Goal: Check status: Check status

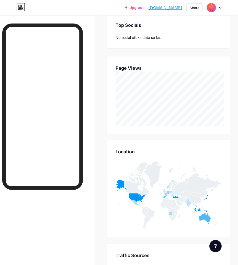
scroll to position [265, 238]
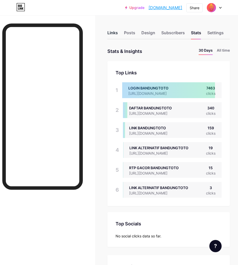
click at [118, 35] on div "Links" at bounding box center [112, 34] width 10 height 9
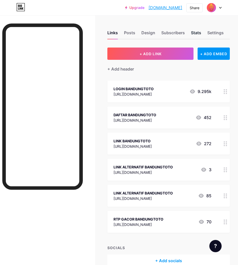
click at [198, 32] on div "Stats" at bounding box center [196, 34] width 10 height 9
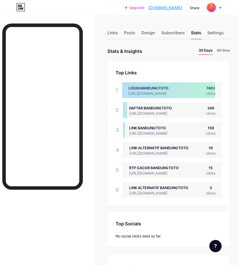
scroll to position [265, 238]
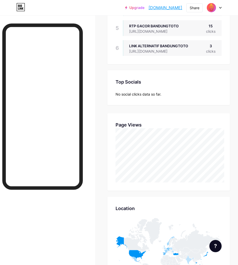
scroll to position [0, 0]
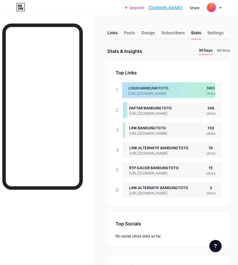
click at [110, 33] on div "Links" at bounding box center [112, 34] width 10 height 9
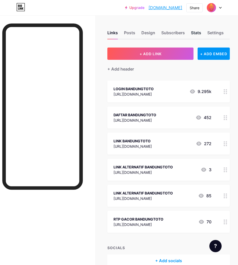
click at [197, 33] on div "Stats" at bounding box center [196, 34] width 10 height 9
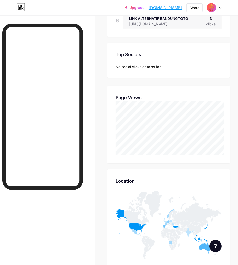
scroll to position [170, 0]
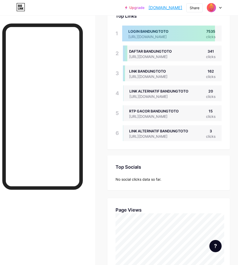
scroll to position [28, 0]
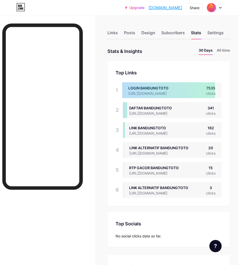
scroll to position [265, 238]
